Goal: Transaction & Acquisition: Book appointment/travel/reservation

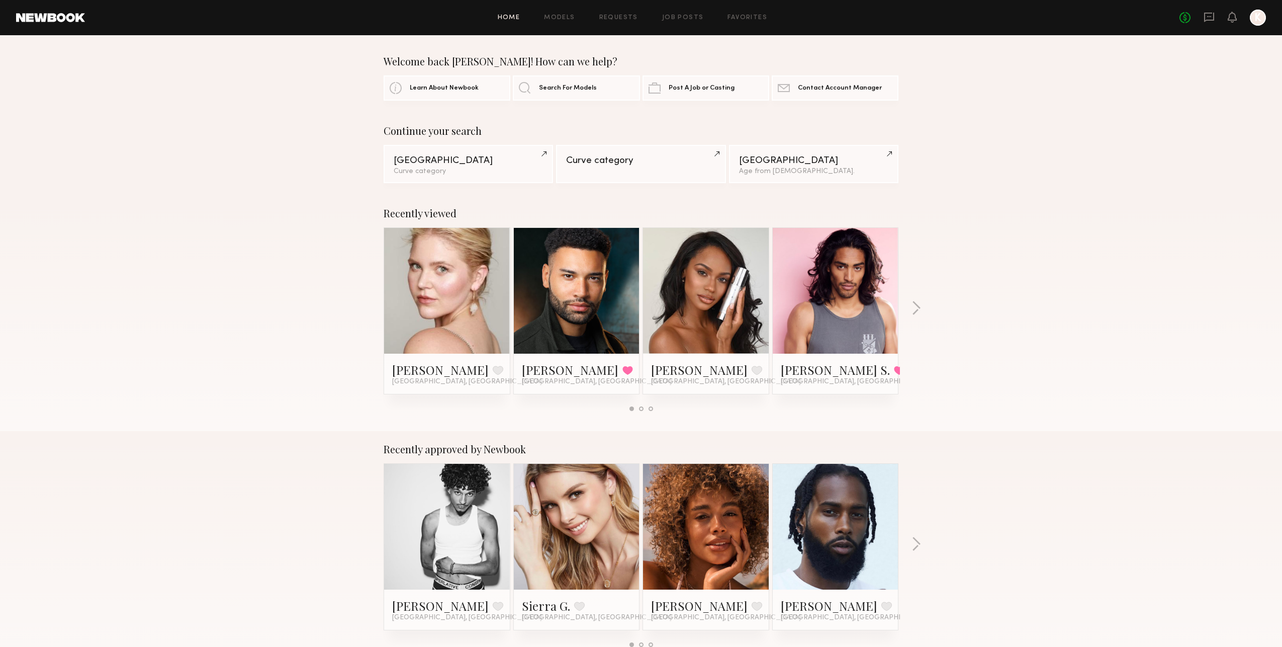
click at [592, 284] on link at bounding box center [576, 291] width 61 height 126
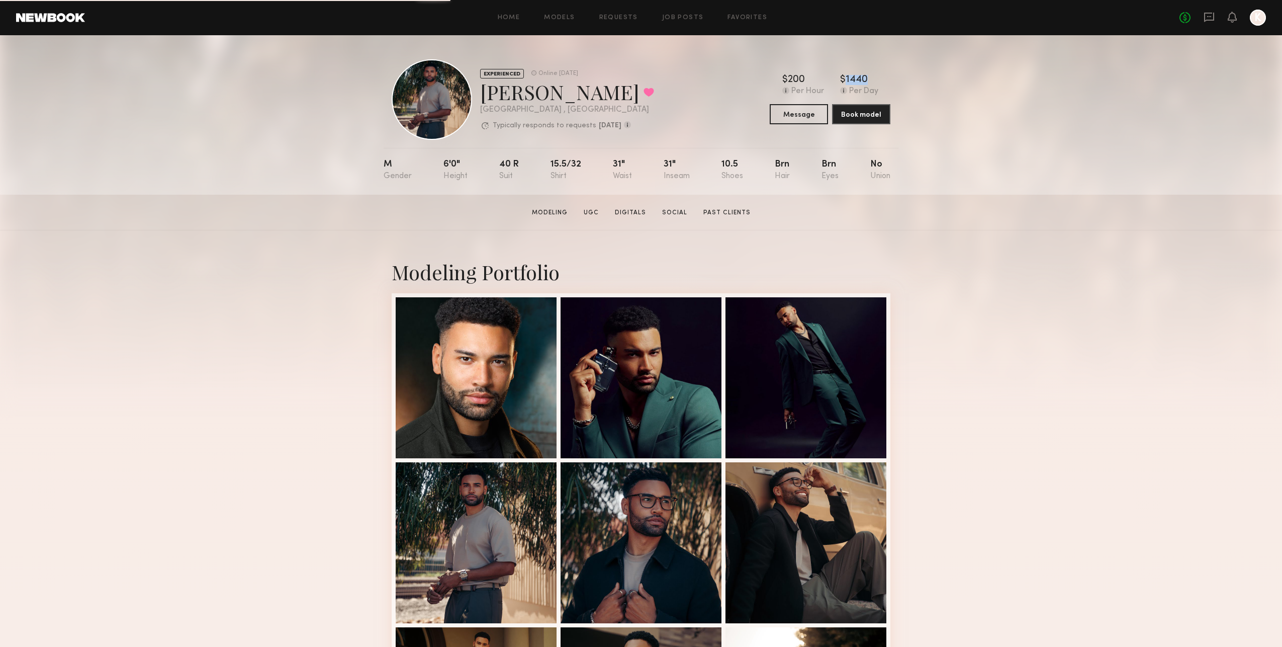
drag, startPoint x: 866, startPoint y: 80, endPoint x: 837, endPoint y: 77, distance: 28.8
click at [837, 77] on div "$ Typical rate set by model. Can vary by project & usage. 200 Per Hour $ Typica…" at bounding box center [830, 85] width 121 height 21
